Goal: Use online tool/utility: Utilize a website feature to perform a specific function

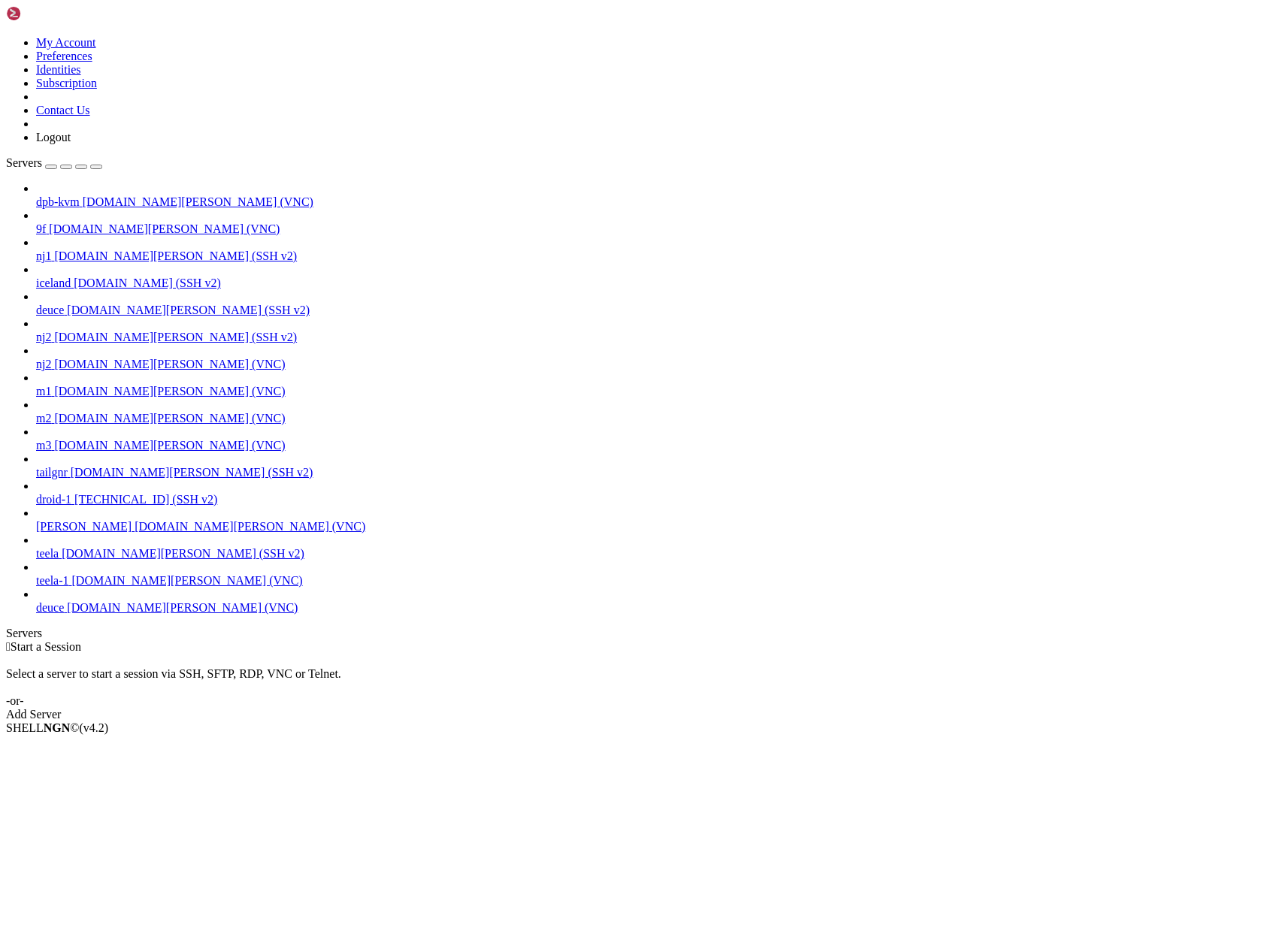
click at [75, 614] on span "[DOMAIN_NAME][PERSON_NAME] (VNC)" at bounding box center [182, 607] width 231 height 13
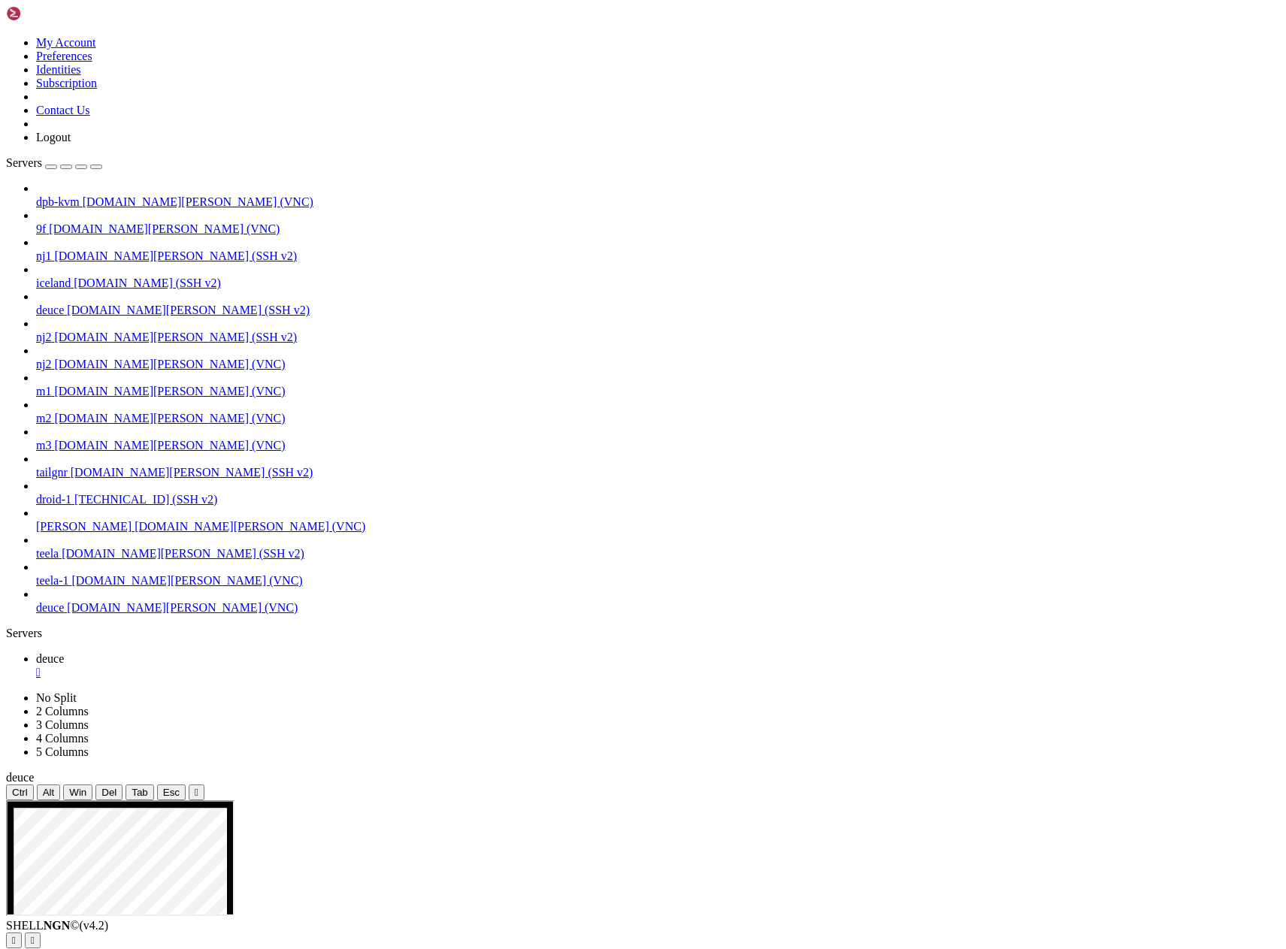
click at [96, 167] on icon "button" at bounding box center [96, 167] width 0 height 0
drag, startPoint x: 320, startPoint y: 837, endPoint x: 320, endPoint y: 851, distance: 13.5
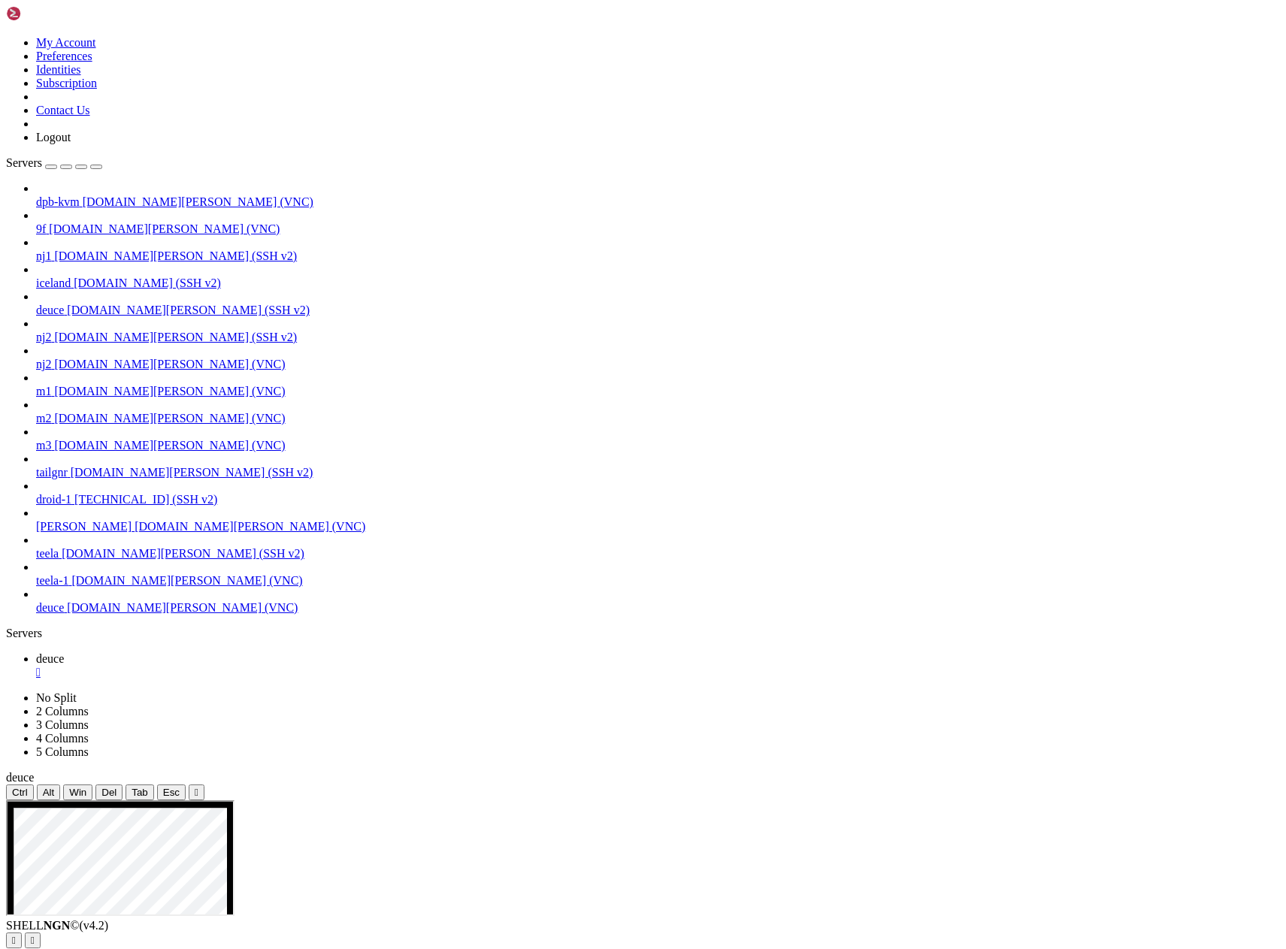
drag, startPoint x: 399, startPoint y: 858, endPoint x: 399, endPoint y: 843, distance: 15.0
drag, startPoint x: 607, startPoint y: 1592, endPoint x: 607, endPoint y: 1601, distance: 9.0
